Goal: Transaction & Acquisition: Subscribe to service/newsletter

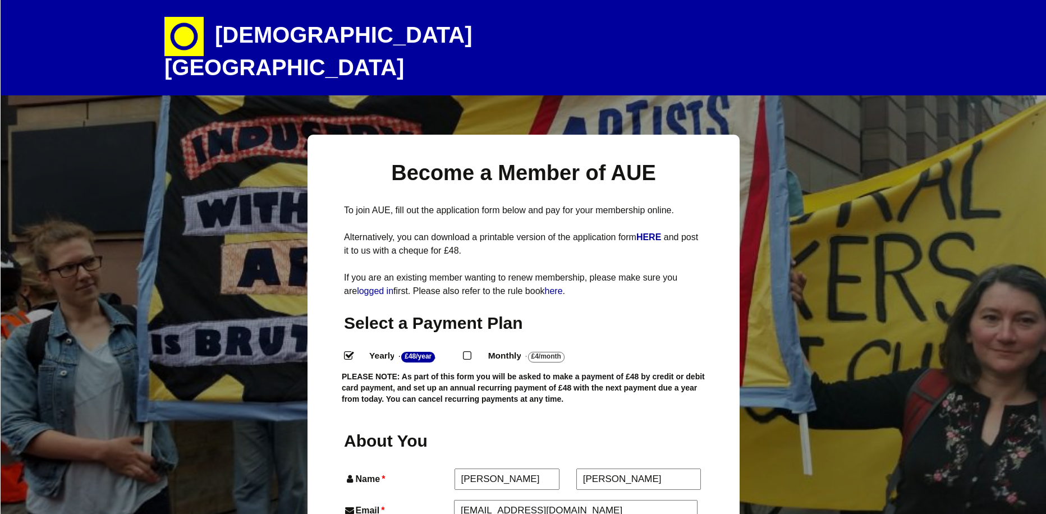
select select "5"
select select "[GEOGRAPHIC_DATA]"
select select "socially_engaged_participatory_community_artist"
select select "Other social media"
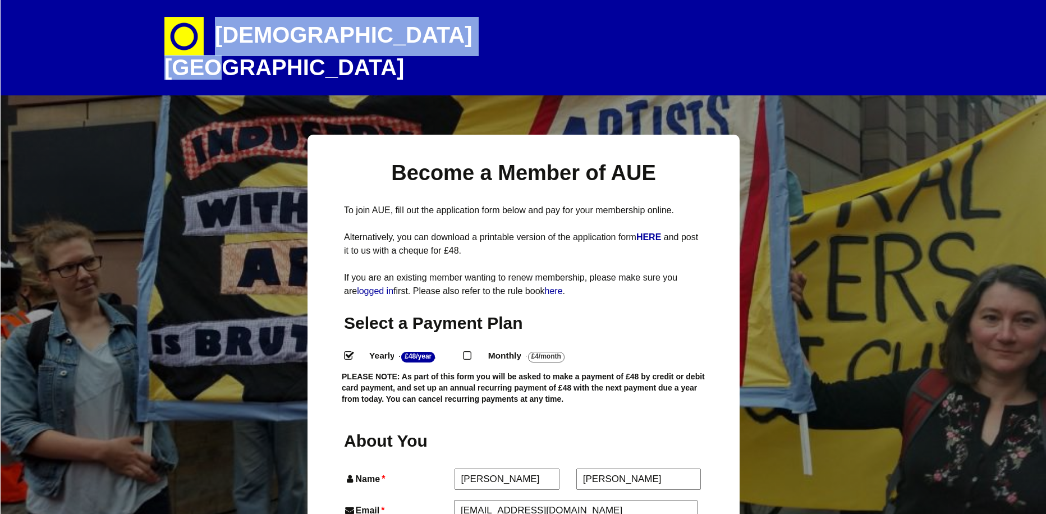
drag, startPoint x: 217, startPoint y: 31, endPoint x: 469, endPoint y: 55, distance: 253.8
copy h1 "[DEMOGRAPHIC_DATA][GEOGRAPHIC_DATA]"
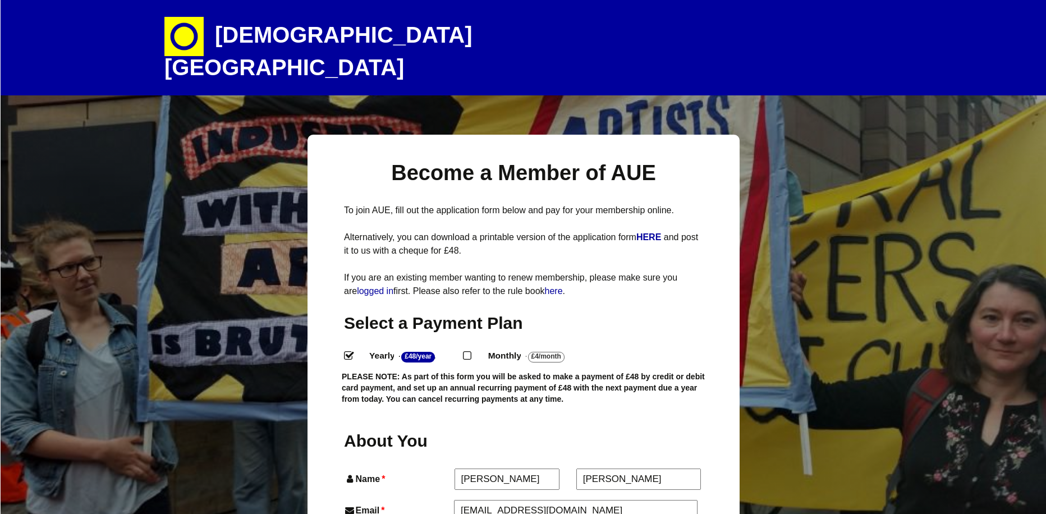
click at [359, 364] on label "Yearly - £48/Year ." at bounding box center [411, 356] width 104 height 16
click at [351, 359] on input "Yearly - £48/Year ." at bounding box center [347, 354] width 7 height 7
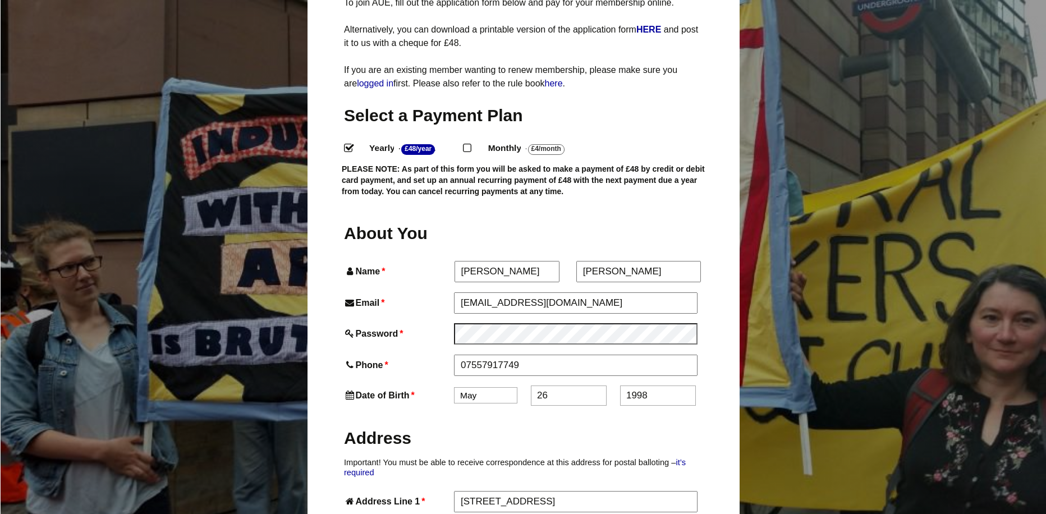
scroll to position [225, 0]
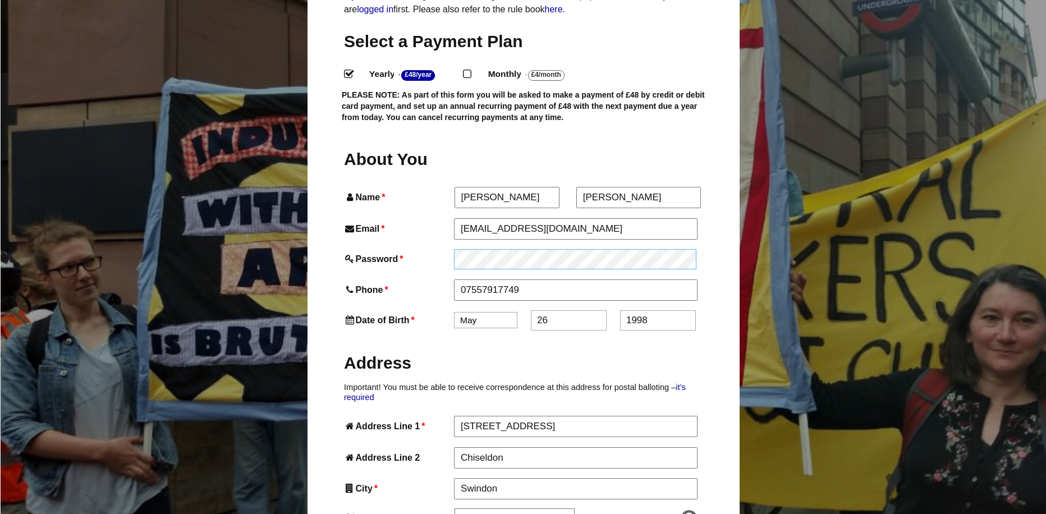
scroll to position [281, 0]
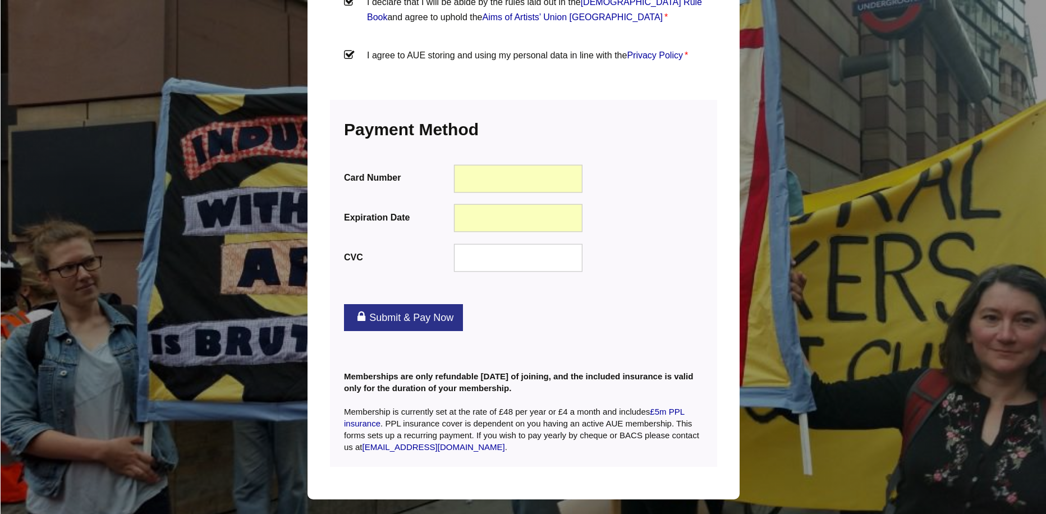
click at [428, 304] on link "Submit & Pay Now" at bounding box center [403, 317] width 119 height 27
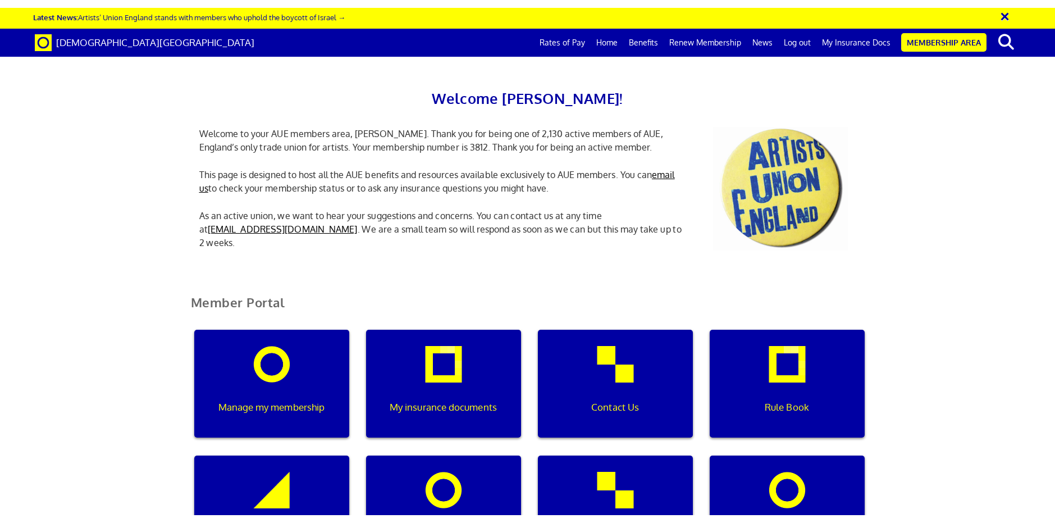
scroll to position [0, 3]
